Goal: Find specific page/section: Find specific page/section

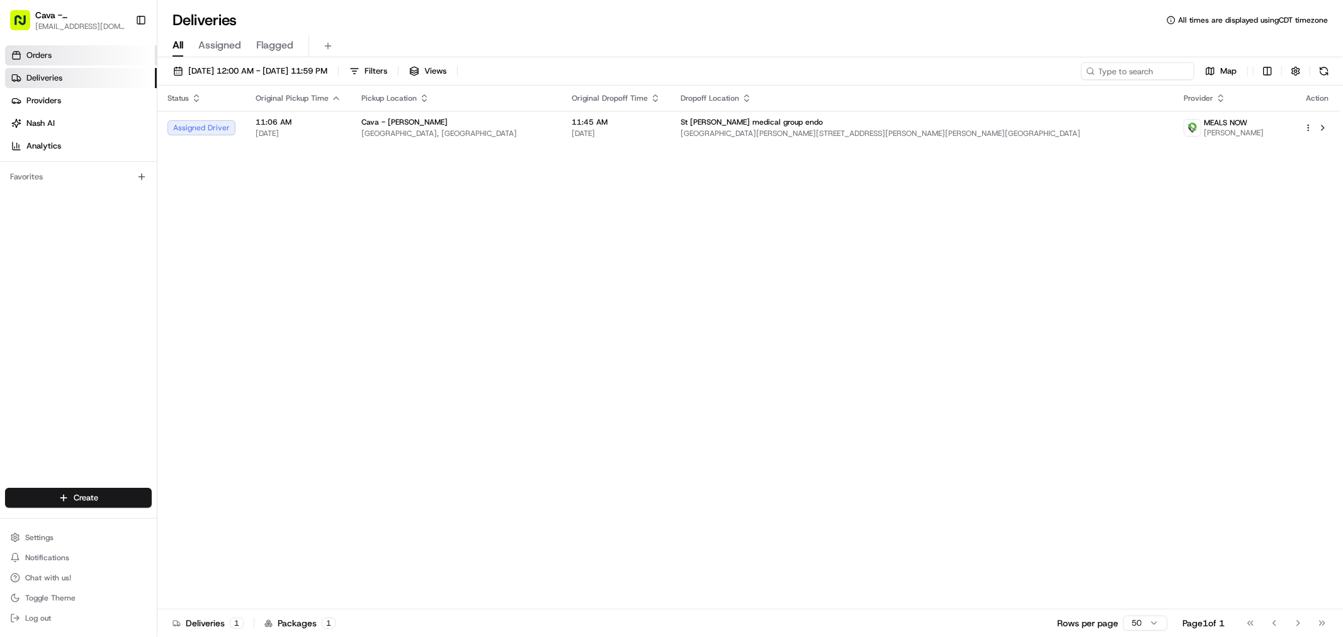
click at [62, 53] on link "Orders" at bounding box center [81, 55] width 152 height 20
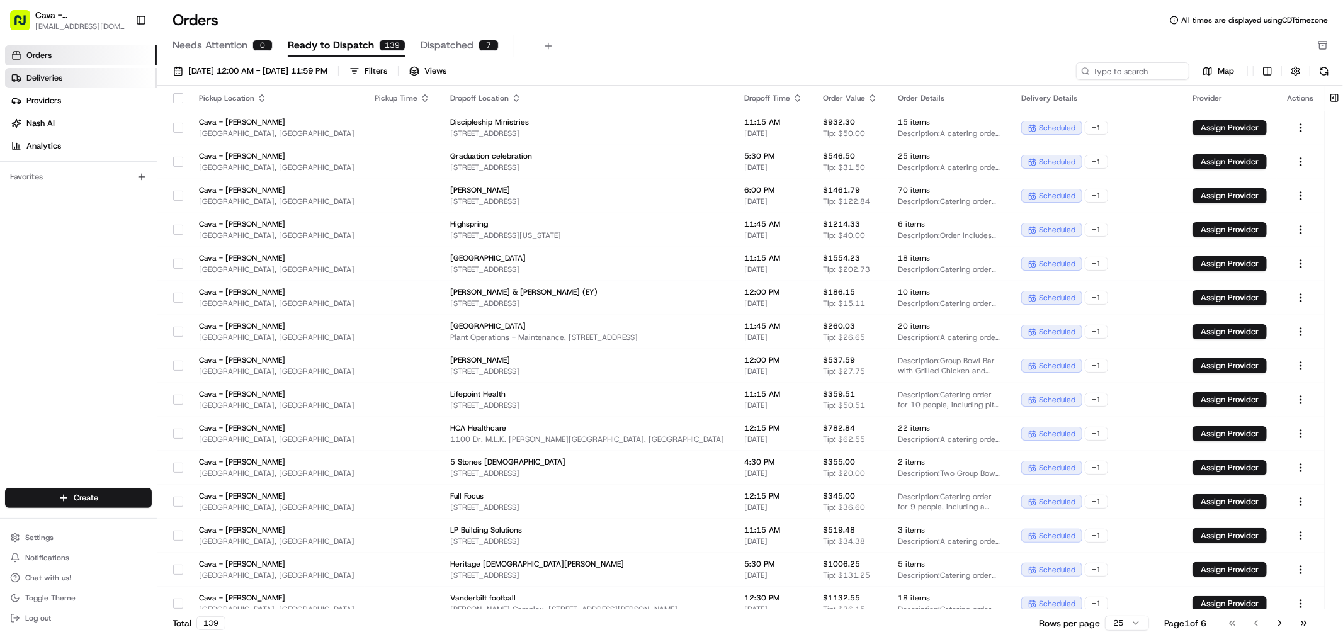
click at [44, 78] on span "Deliveries" at bounding box center [44, 77] width 36 height 11
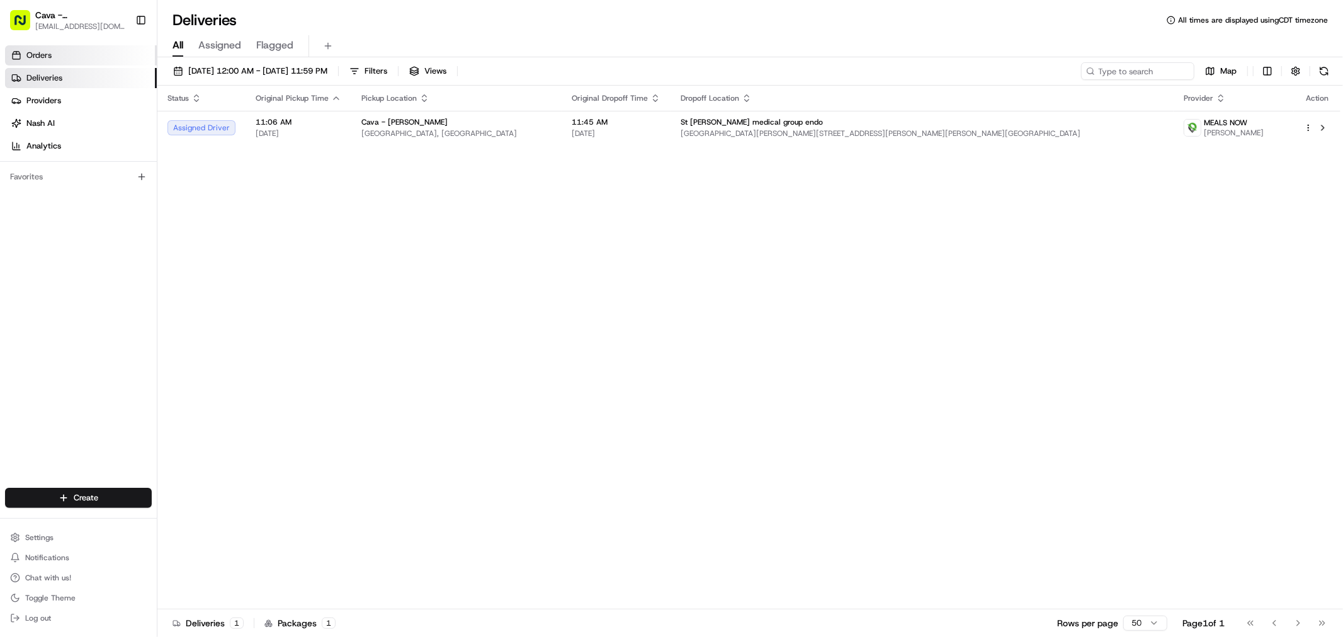
drag, startPoint x: 64, startPoint y: 65, endPoint x: 67, endPoint y: 59, distance: 6.8
click at [65, 62] on ul "Orders Deliveries Providers [PERSON_NAME] Analytics" at bounding box center [81, 100] width 152 height 111
click at [67, 59] on link "Orders" at bounding box center [81, 55] width 152 height 20
